Goal: Register for event/course

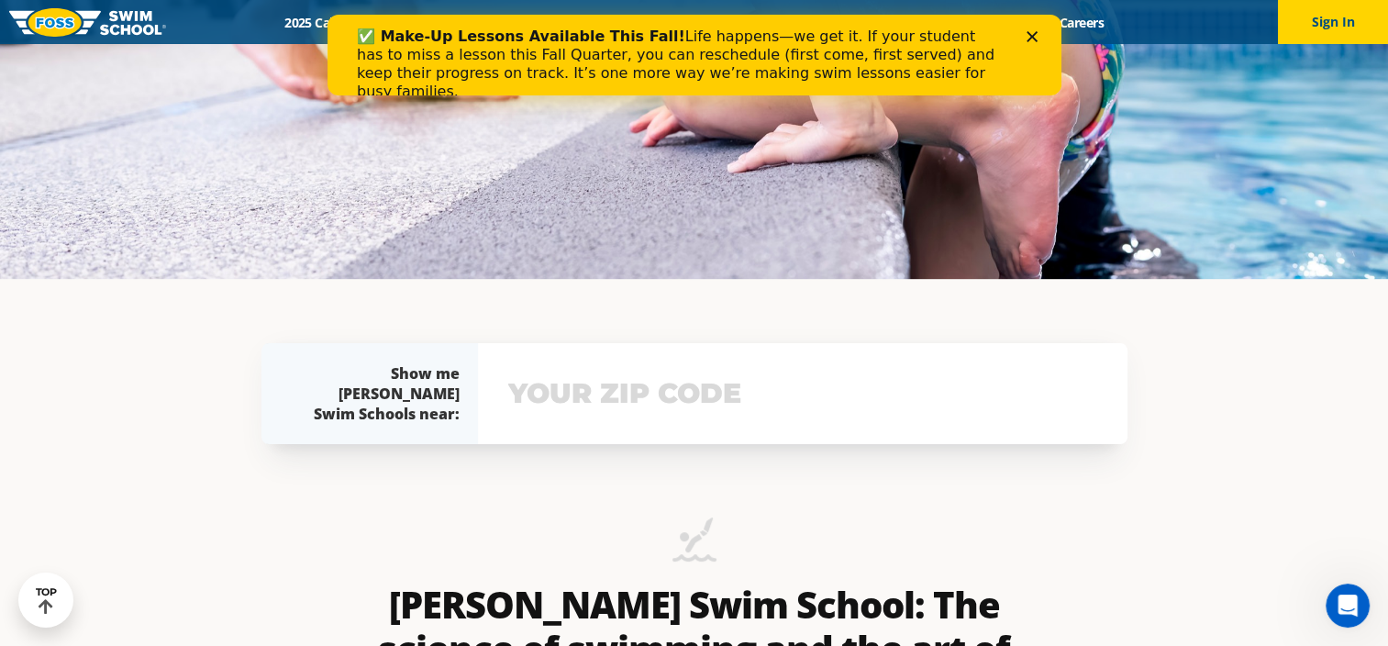
click at [647, 393] on input "text" at bounding box center [803, 393] width 598 height 53
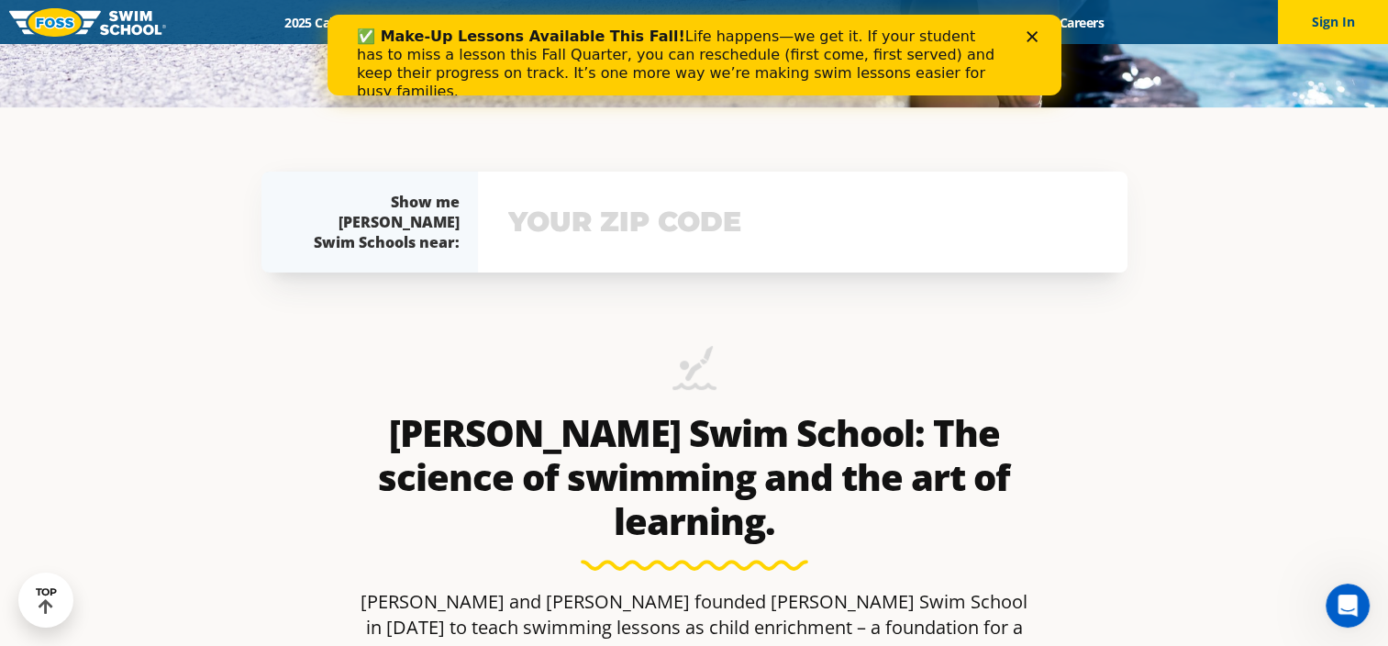
scroll to position [618, 0]
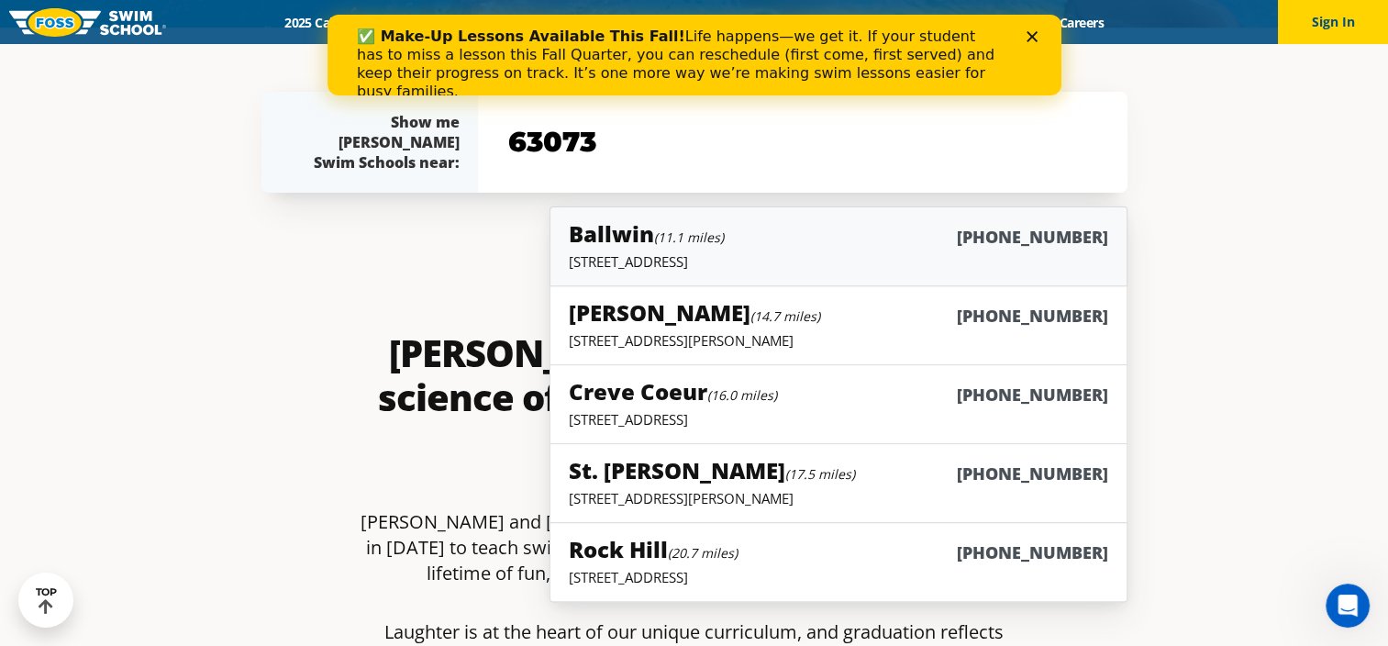
type input "63073"
click at [749, 249] on div "Ballwin (11.1 miles) [PHONE_NUMBER]" at bounding box center [838, 235] width 538 height 34
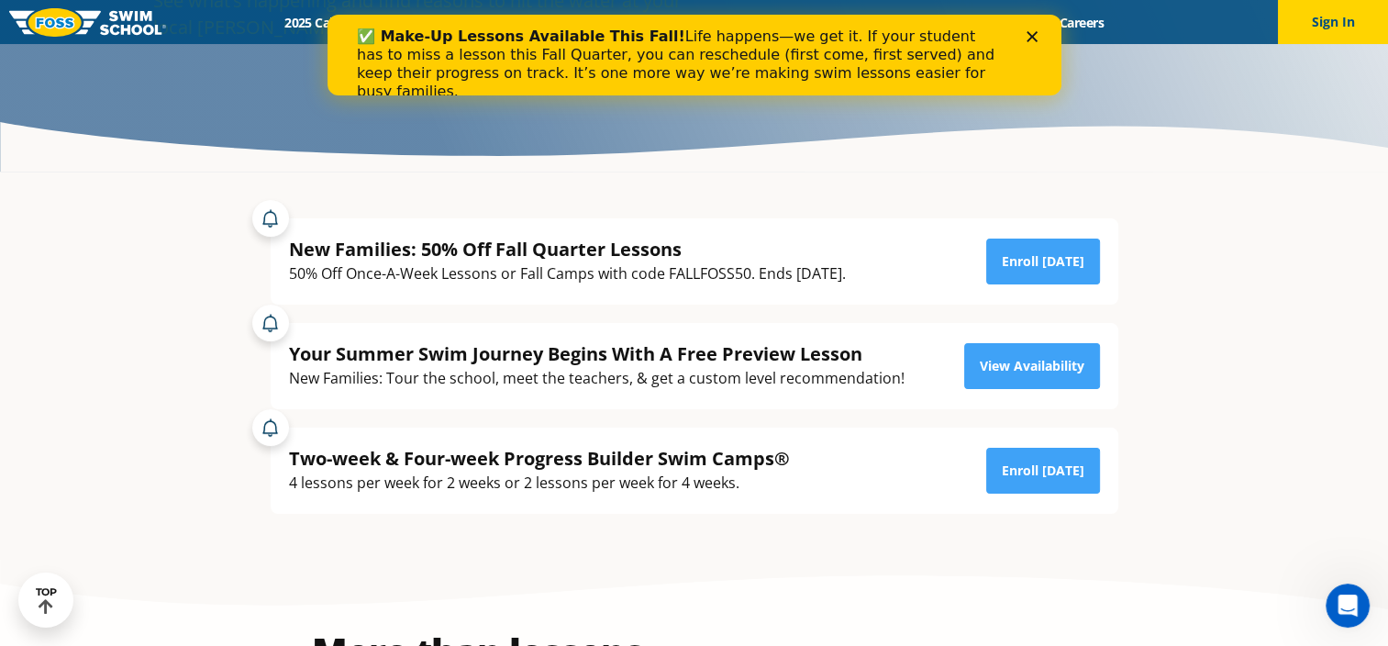
scroll to position [275, 0]
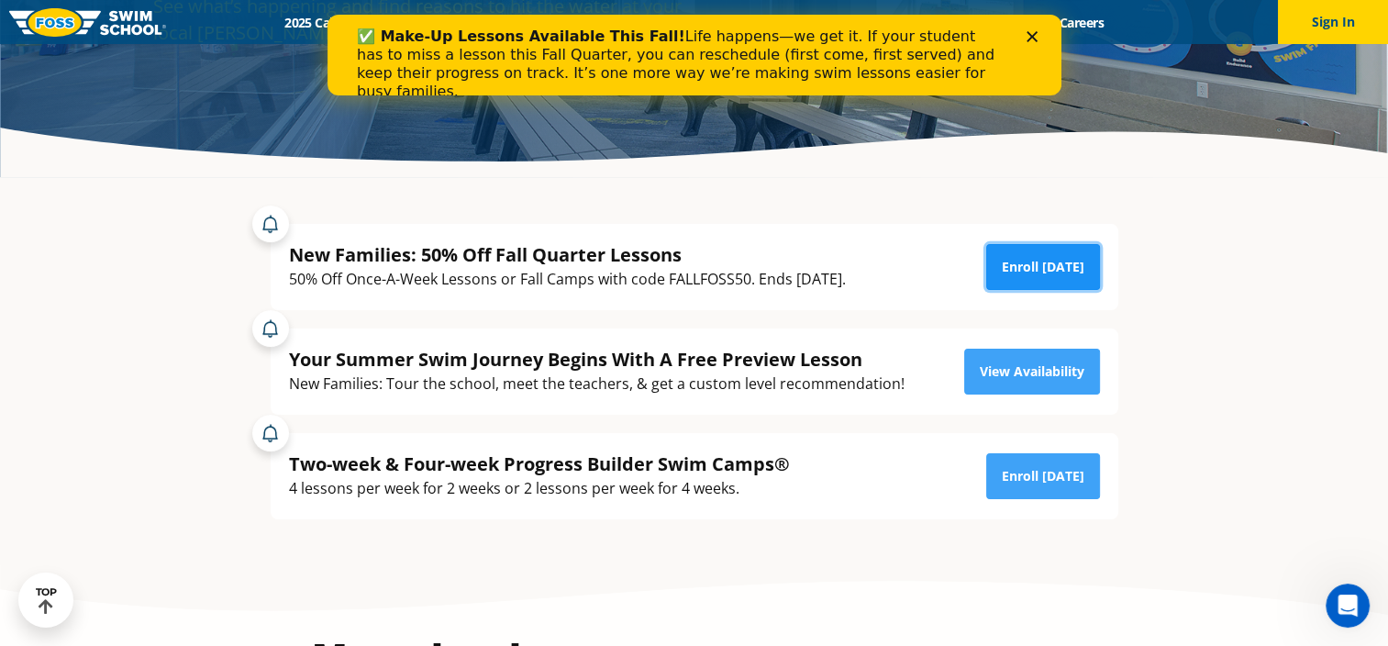
click at [1057, 275] on link "Enroll Today" at bounding box center [1043, 267] width 114 height 46
